Goal: Transaction & Acquisition: Purchase product/service

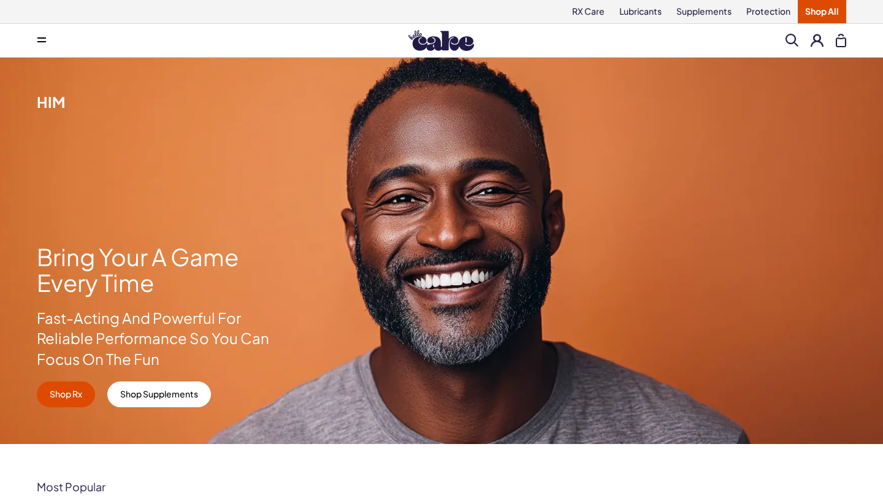
click at [37, 40] on span at bounding box center [41, 40] width 9 height 6
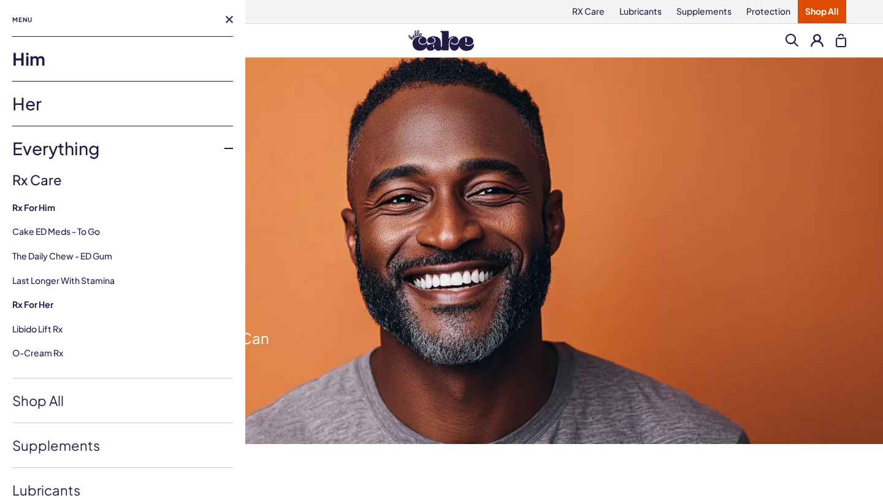
click at [77, 67] on link "Him" at bounding box center [122, 59] width 221 height 44
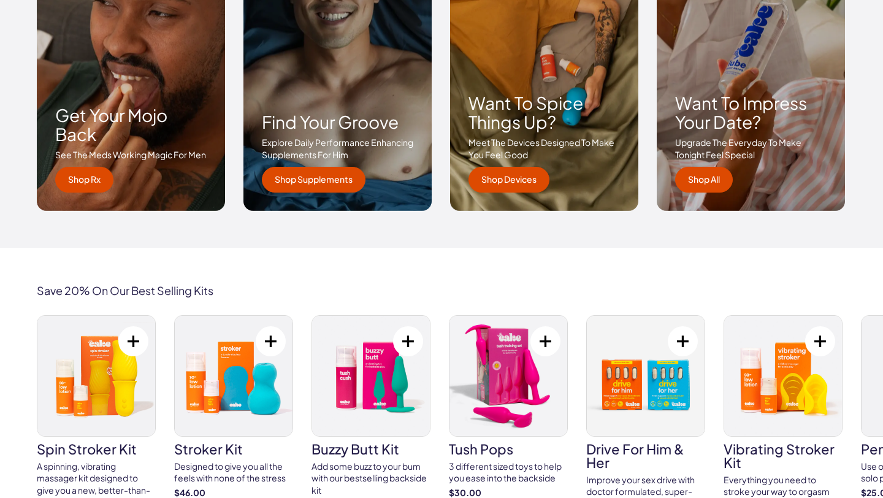
scroll to position [1909, 0]
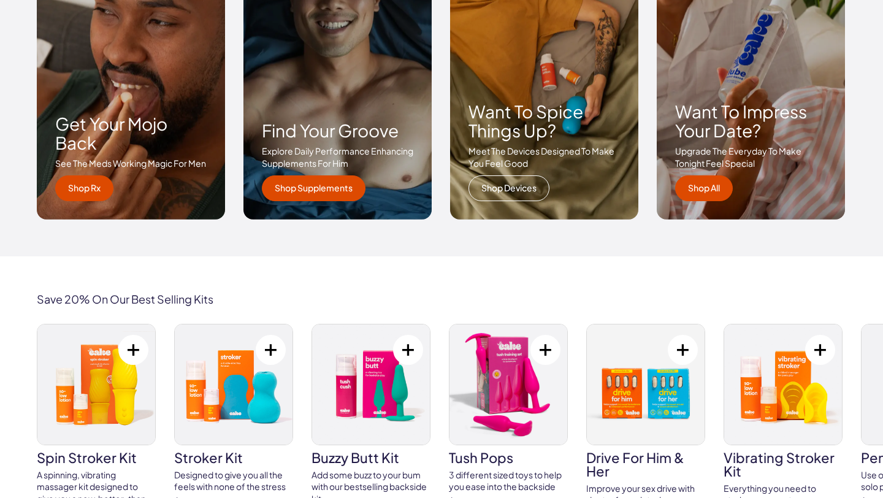
click at [516, 192] on link "Shop Devices" at bounding box center [509, 188] width 81 height 26
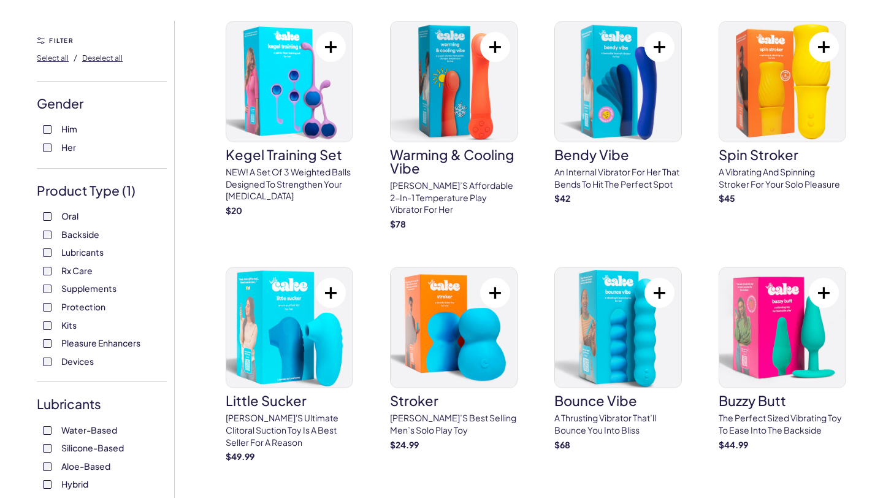
scroll to position [110, 0]
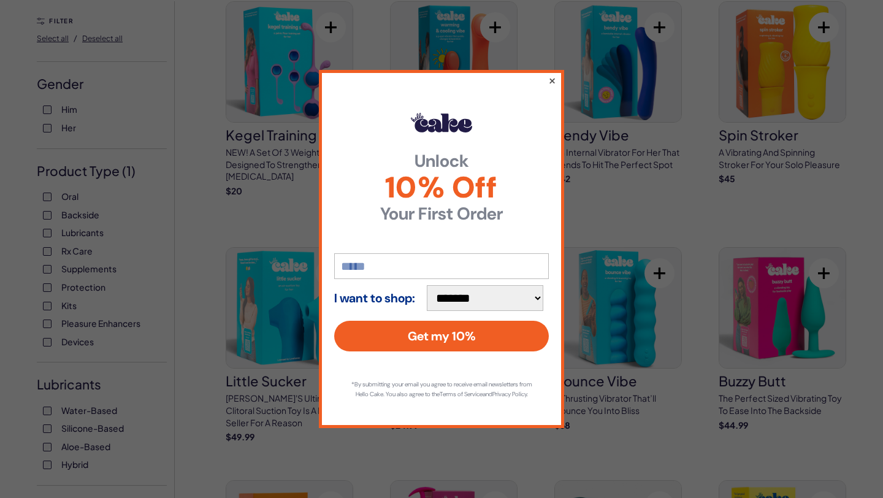
click at [552, 74] on button "×" at bounding box center [552, 80] width 8 height 15
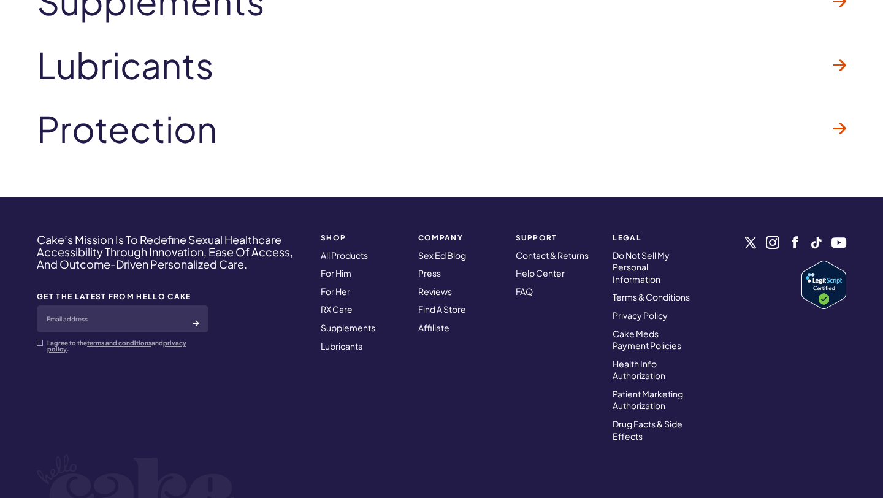
scroll to position [2610, 0]
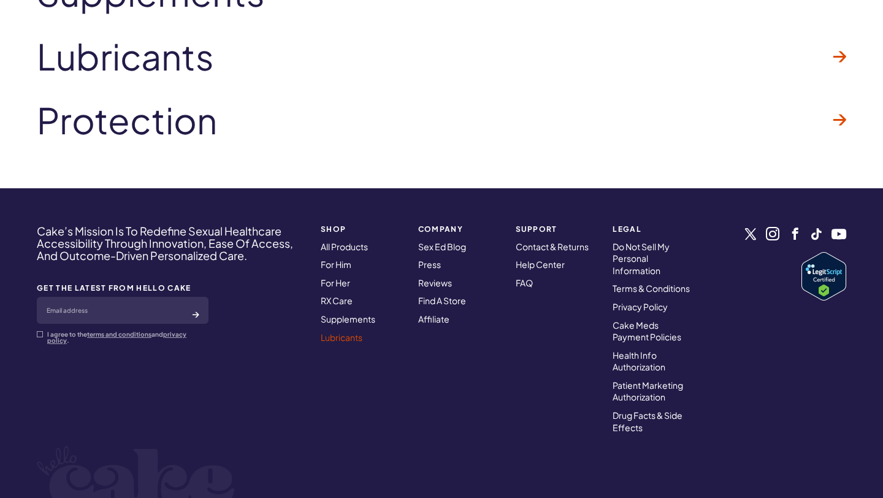
click at [337, 332] on link "Lubricants" at bounding box center [342, 337] width 42 height 11
